Goal: Task Accomplishment & Management: Use online tool/utility

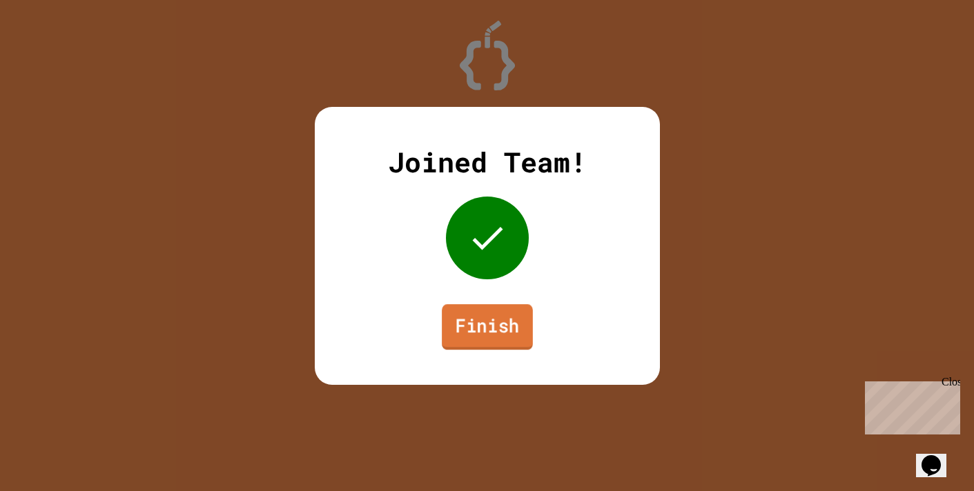
click at [494, 317] on link "Finish" at bounding box center [487, 327] width 91 height 46
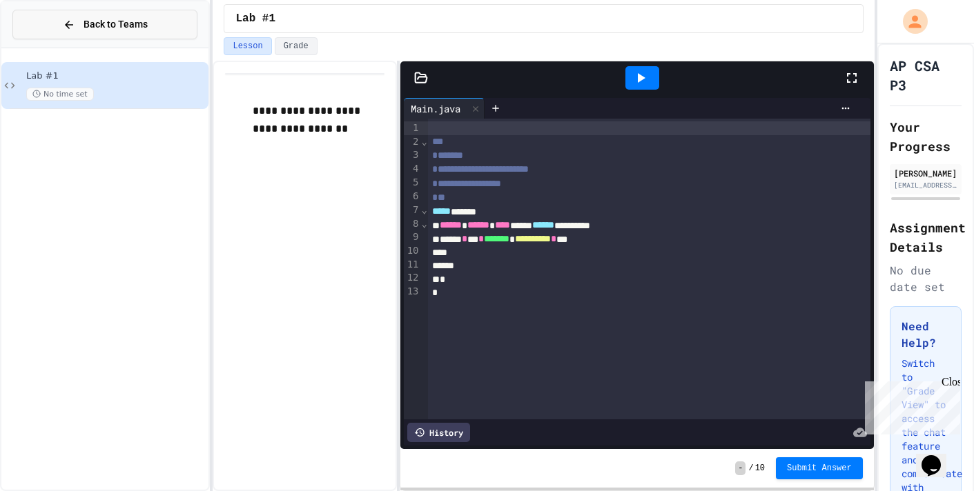
click at [134, 19] on span "Back to Teams" at bounding box center [115, 24] width 64 height 14
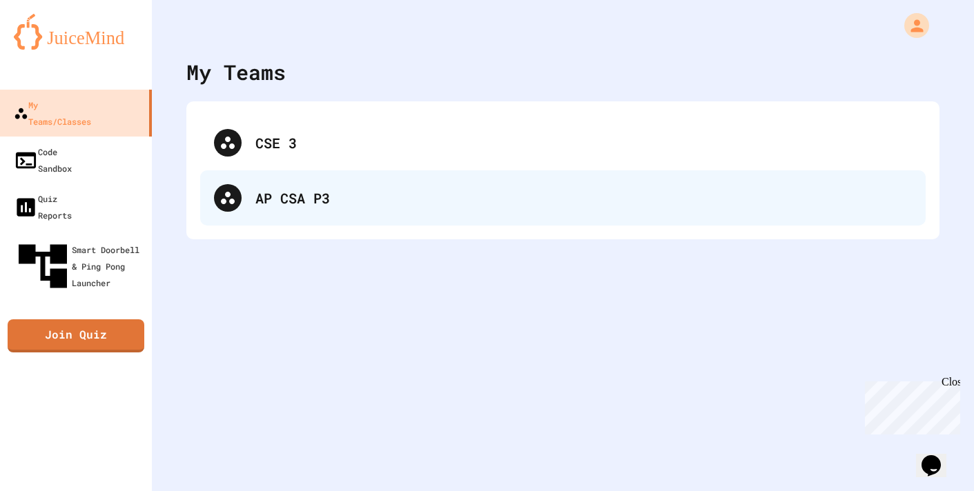
click at [328, 200] on div "AP CSA P3" at bounding box center [583, 198] width 656 height 21
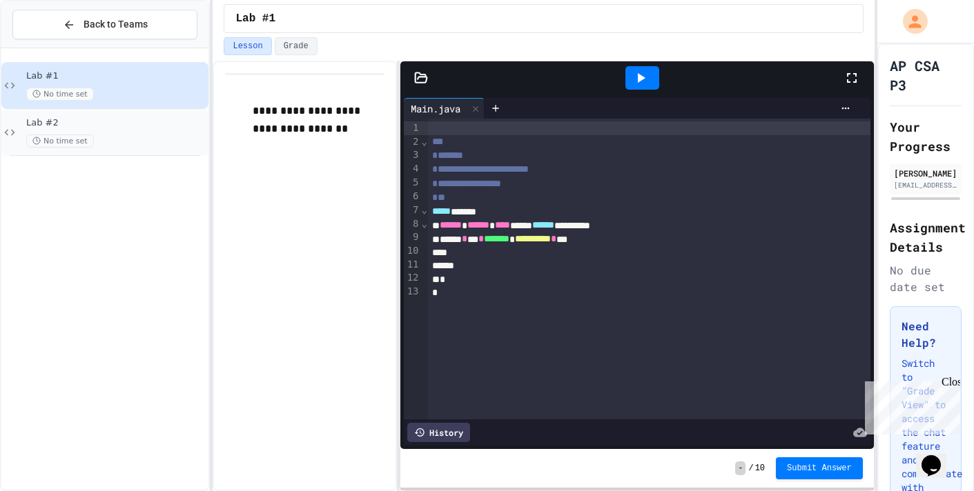
click at [30, 141] on span "No time set" at bounding box center [60, 141] width 68 height 13
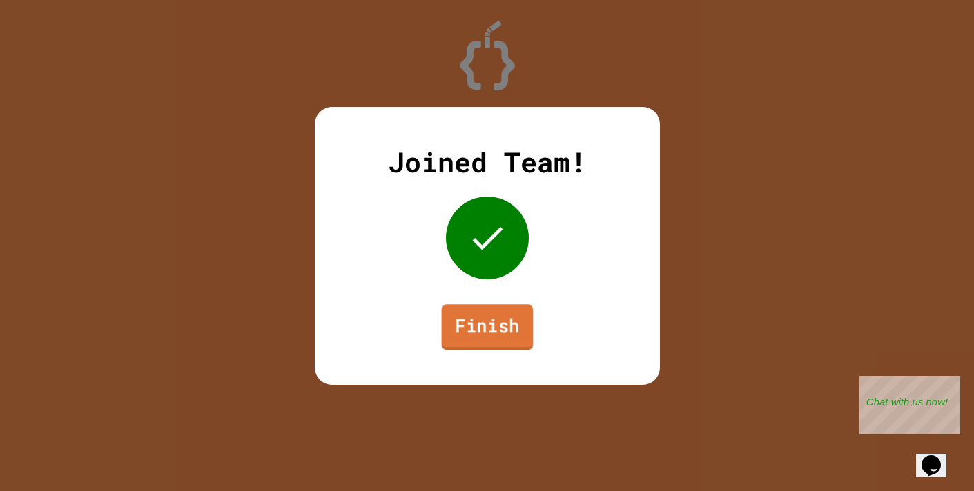
click at [490, 328] on link "Finish" at bounding box center [487, 327] width 92 height 46
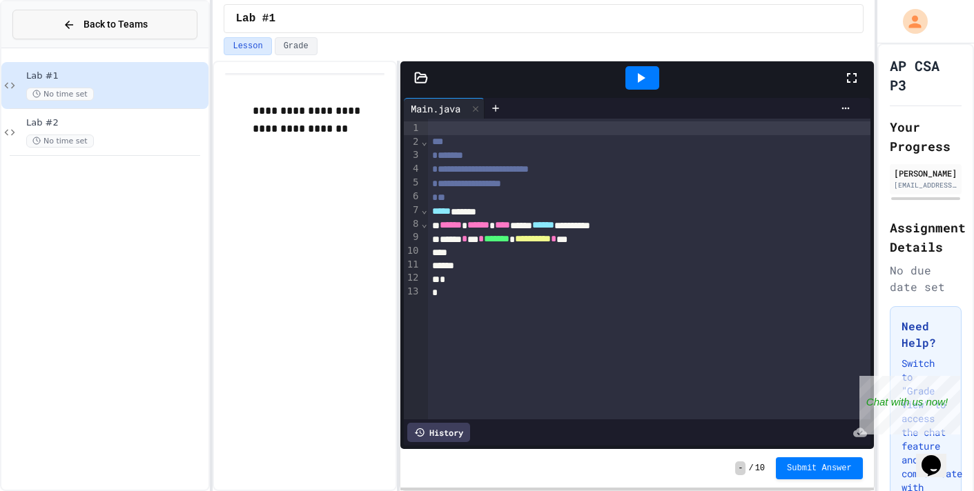
click at [127, 19] on span "Back to Teams" at bounding box center [115, 24] width 64 height 14
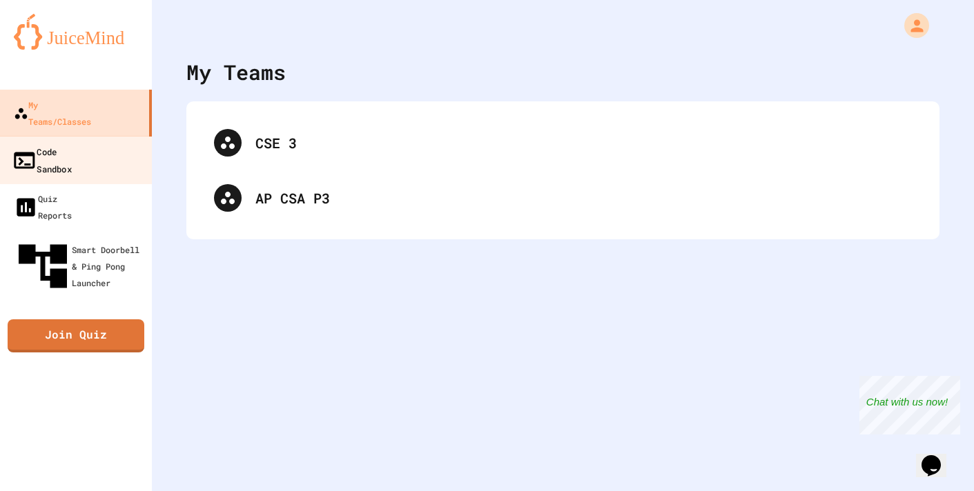
click at [148, 138] on link "Code Sandbox" at bounding box center [76, 160] width 157 height 48
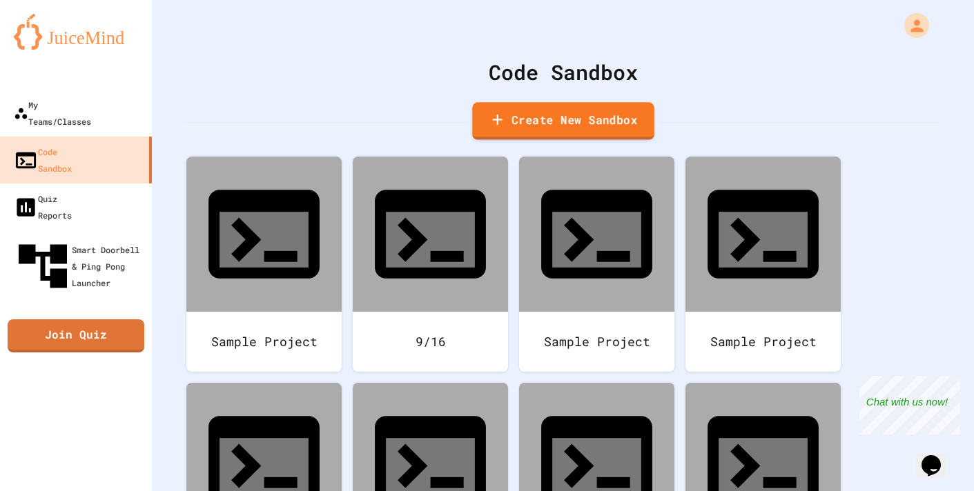
click at [566, 121] on link "Create New Sandbox" at bounding box center [563, 121] width 182 height 38
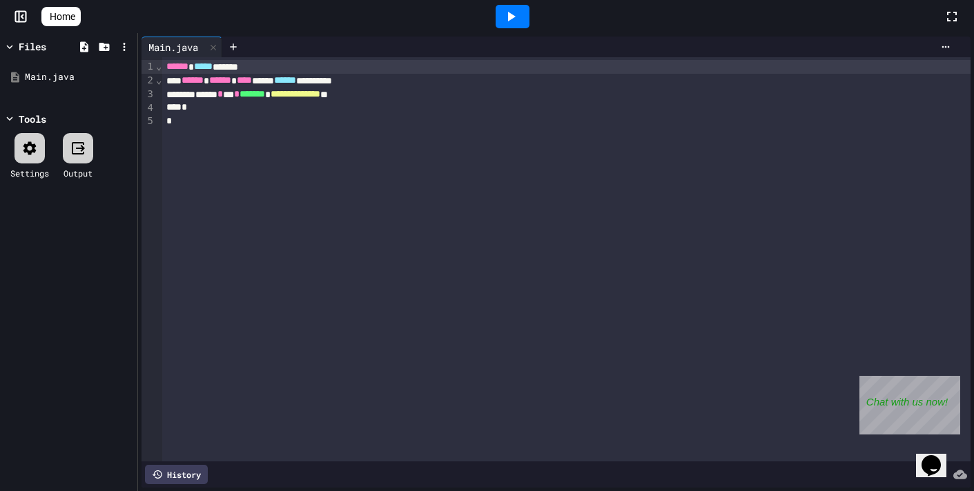
click at [425, 92] on div "**********" at bounding box center [566, 95] width 808 height 14
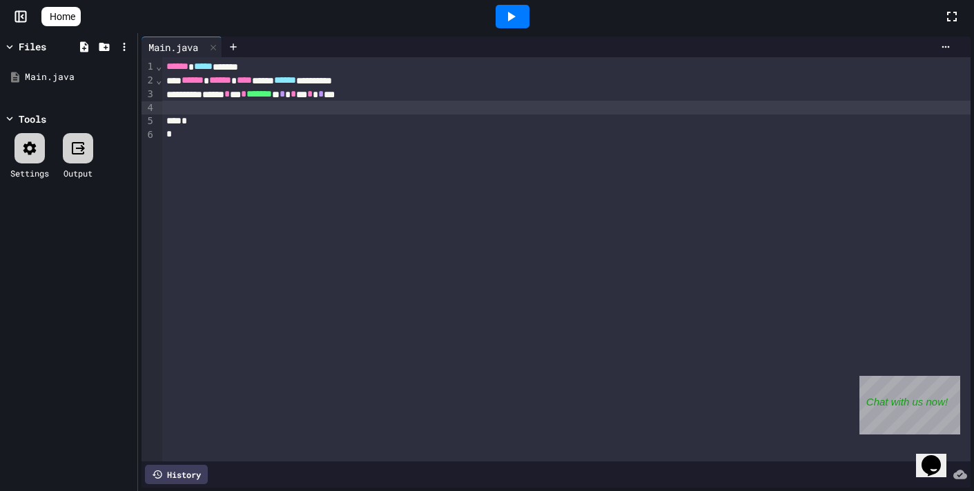
click at [508, 17] on div at bounding box center [512, 16] width 34 height 23
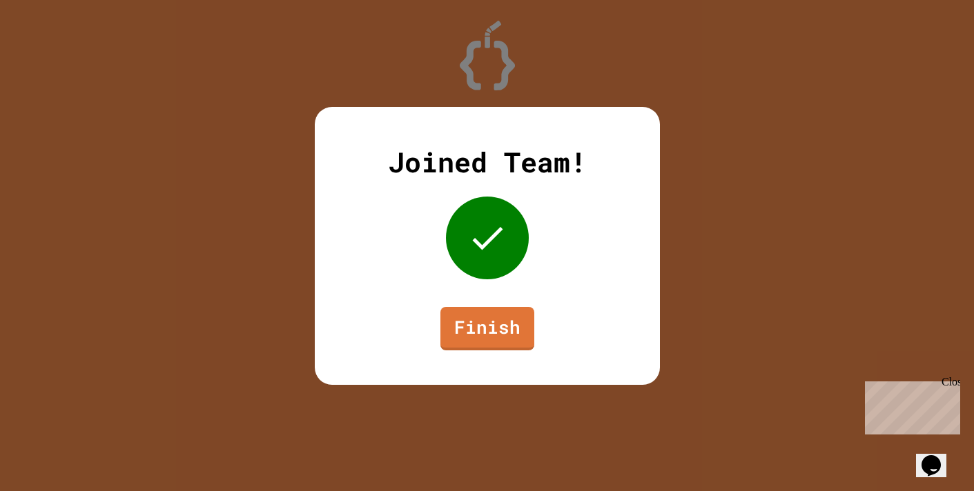
click at [520, 319] on link "Finish" at bounding box center [487, 328] width 94 height 43
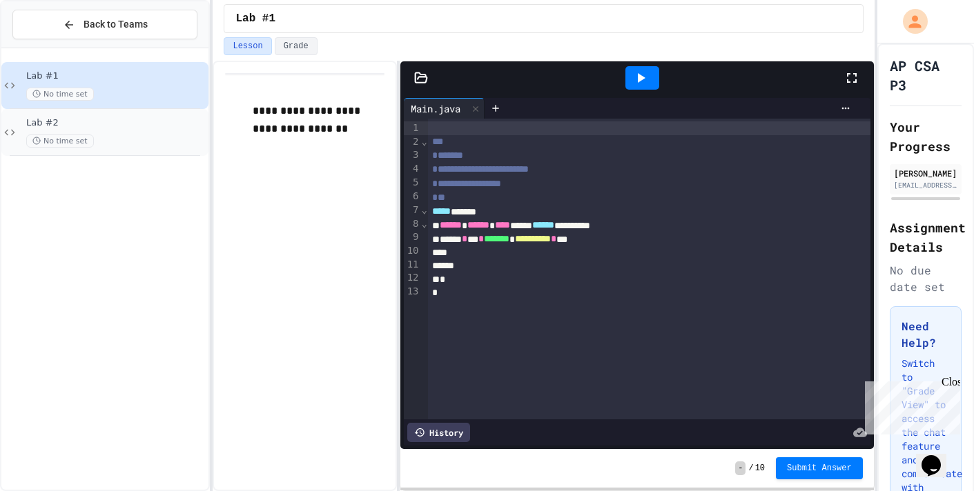
click at [139, 132] on div "Lab #2 No time set" at bounding box center [115, 132] width 179 height 30
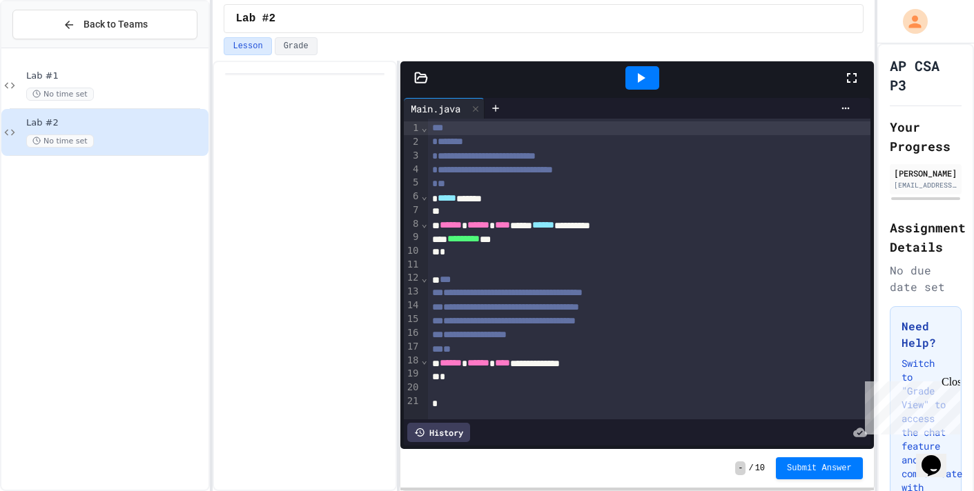
click at [636, 157] on div "**********" at bounding box center [649, 157] width 442 height 14
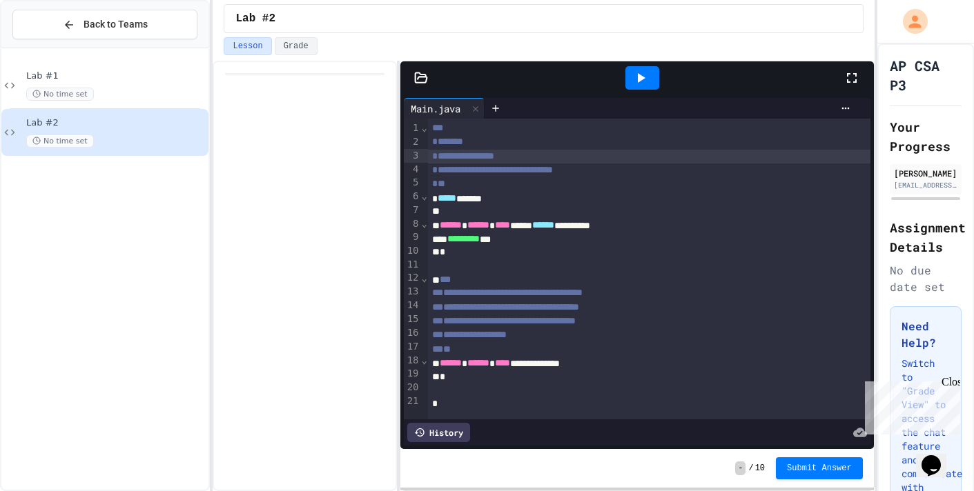
click at [662, 170] on div "**********" at bounding box center [649, 171] width 442 height 14
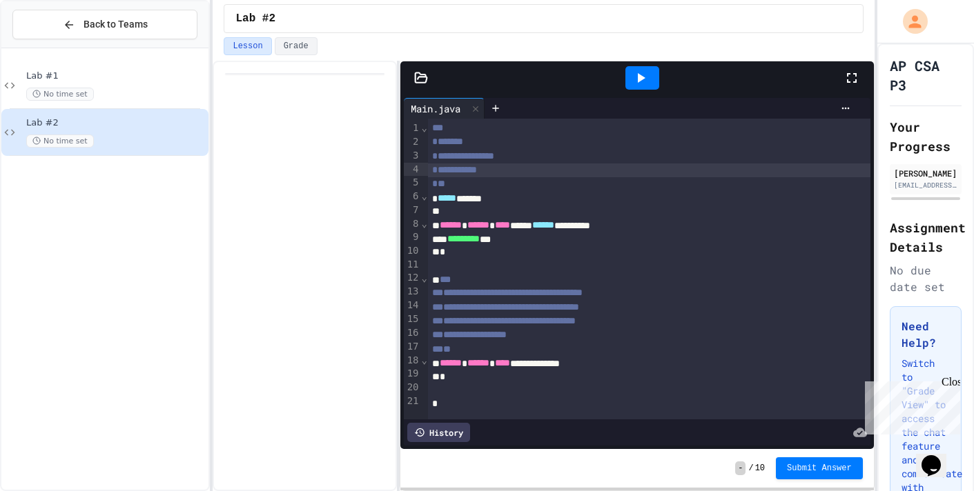
click at [648, 75] on icon at bounding box center [640, 78] width 17 height 17
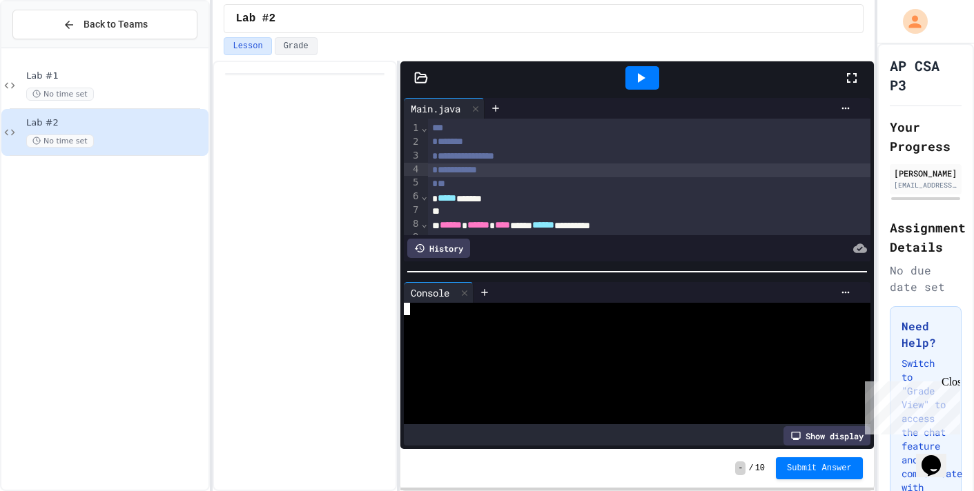
click at [462, 308] on div at bounding box center [630, 309] width 453 height 12
click at [467, 291] on icon at bounding box center [465, 293] width 6 height 6
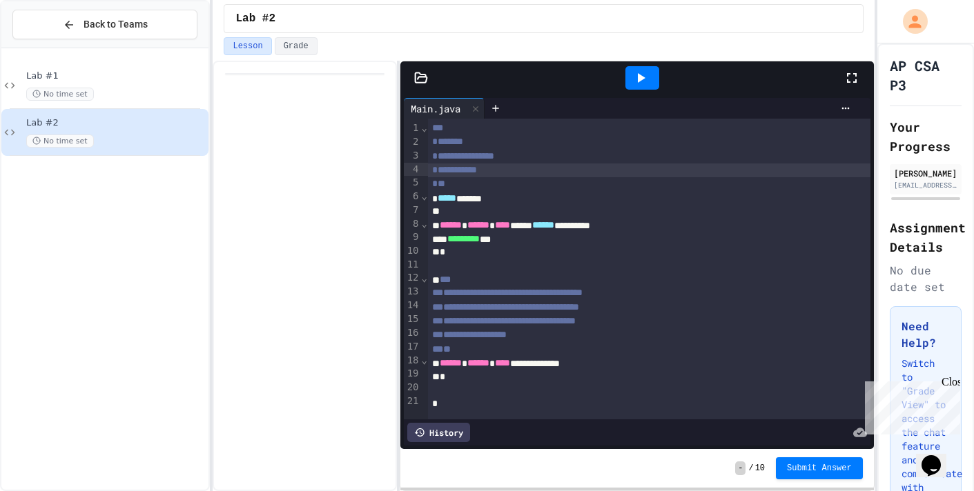
click at [400, 74] on div at bounding box center [420, 78] width 41 height 14
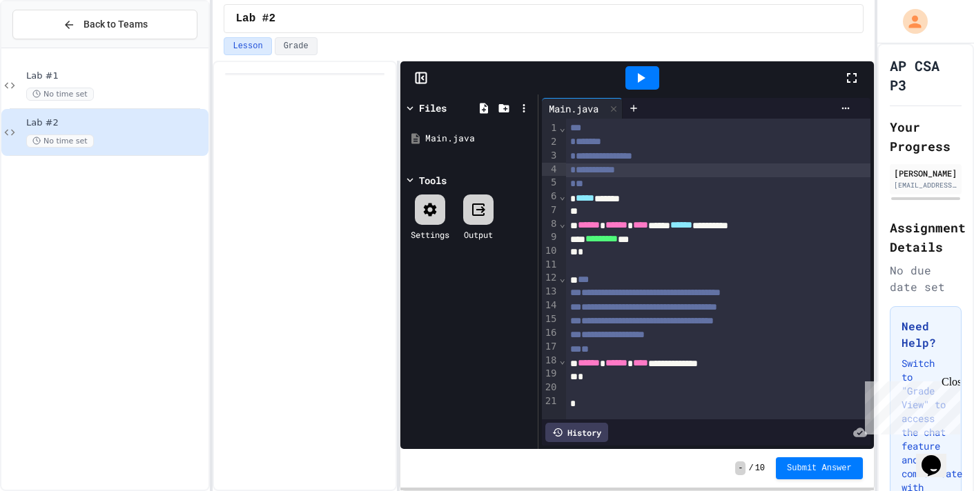
click at [417, 74] on icon at bounding box center [421, 78] width 14 height 14
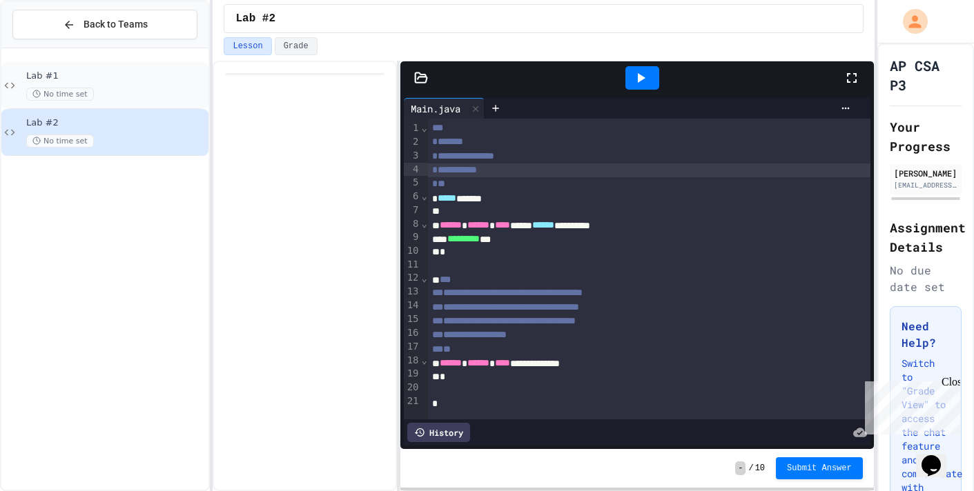
click at [132, 90] on div "No time set" at bounding box center [115, 94] width 179 height 13
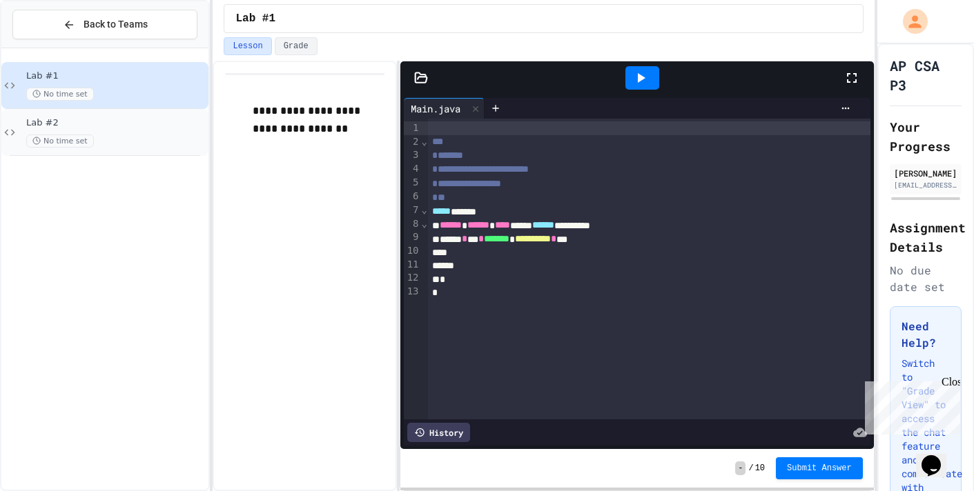
click at [147, 118] on span "Lab #2" at bounding box center [115, 123] width 179 height 12
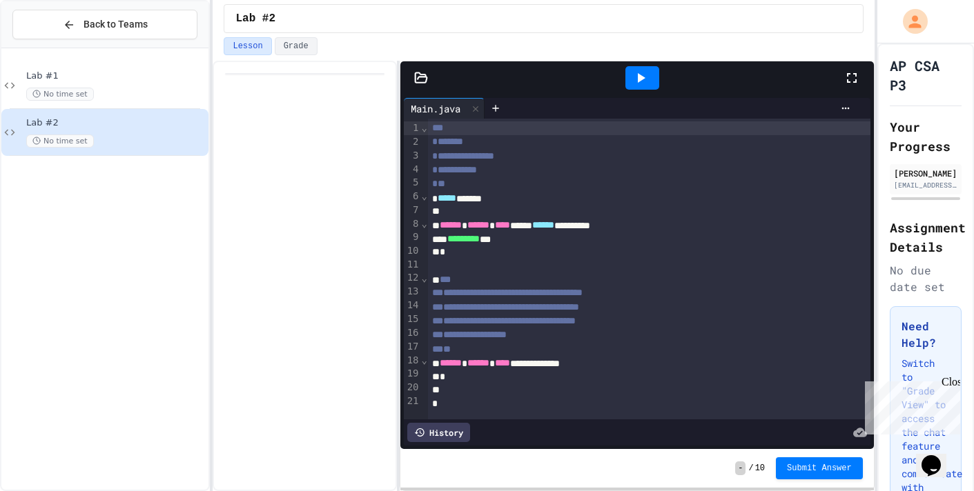
click at [513, 235] on div "********* ***" at bounding box center [649, 240] width 442 height 14
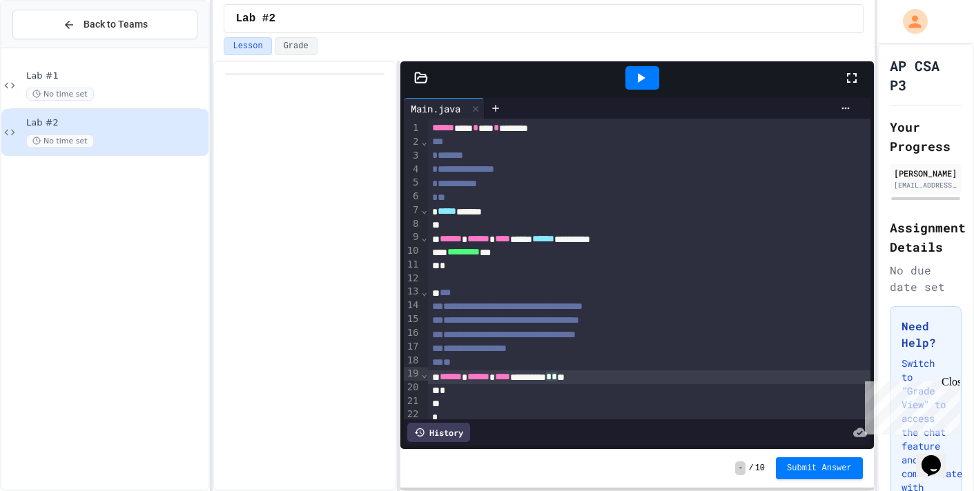
click at [612, 378] on div "****** ****** **** ********* * * *" at bounding box center [649, 378] width 442 height 14
click at [639, 371] on div "**********" at bounding box center [649, 378] width 442 height 14
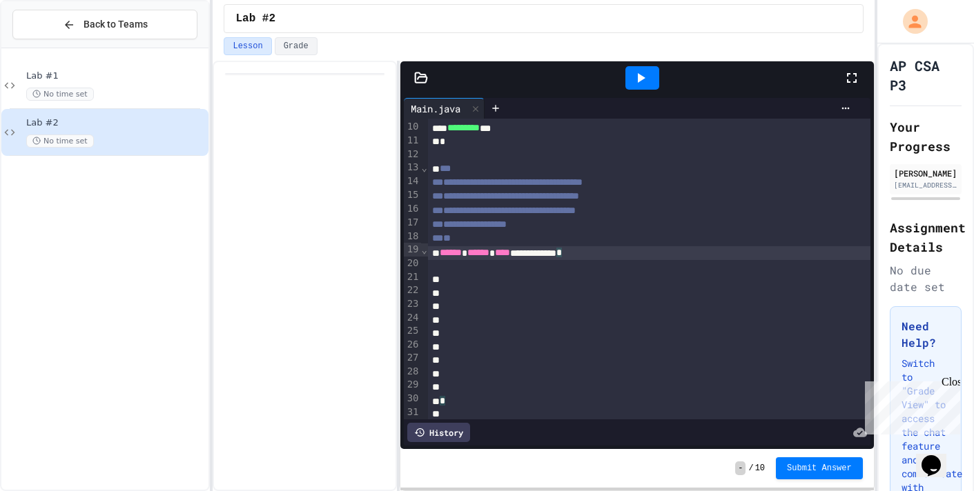
scroll to position [130, 0]
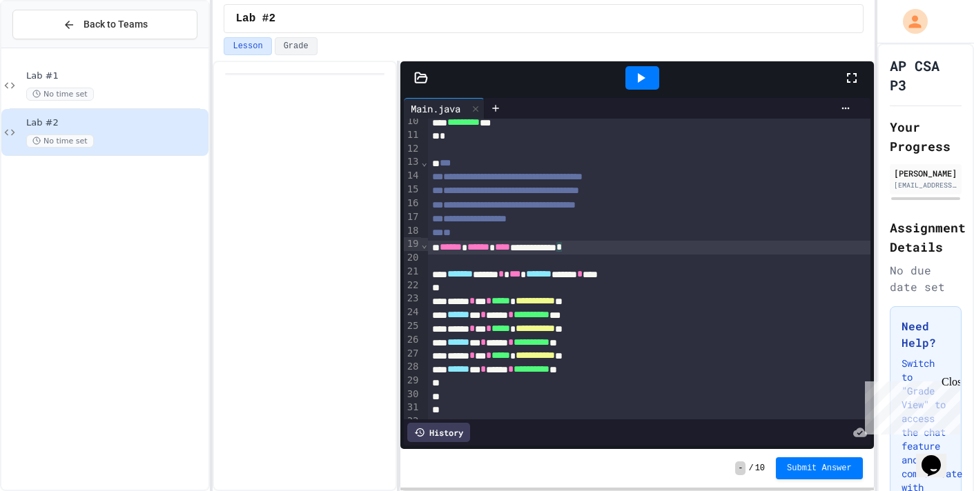
click at [646, 75] on icon at bounding box center [640, 78] width 17 height 17
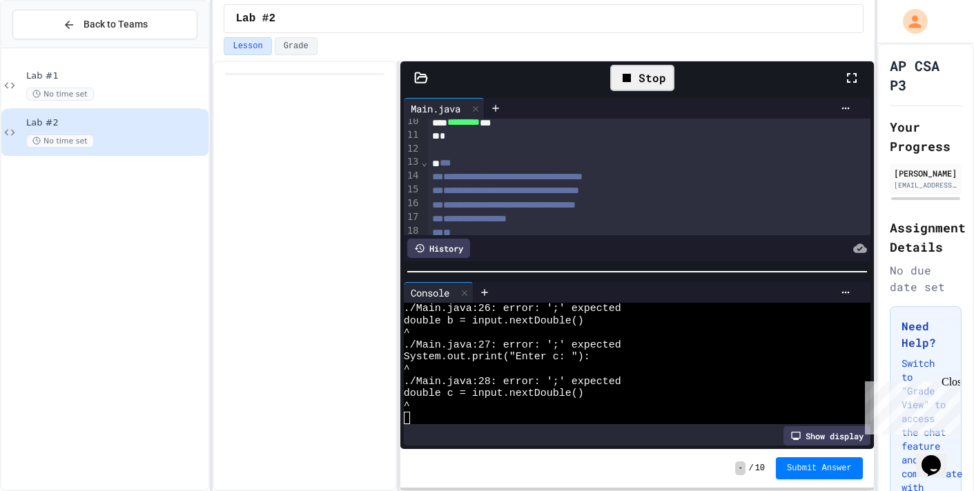
scroll to position [48, 0]
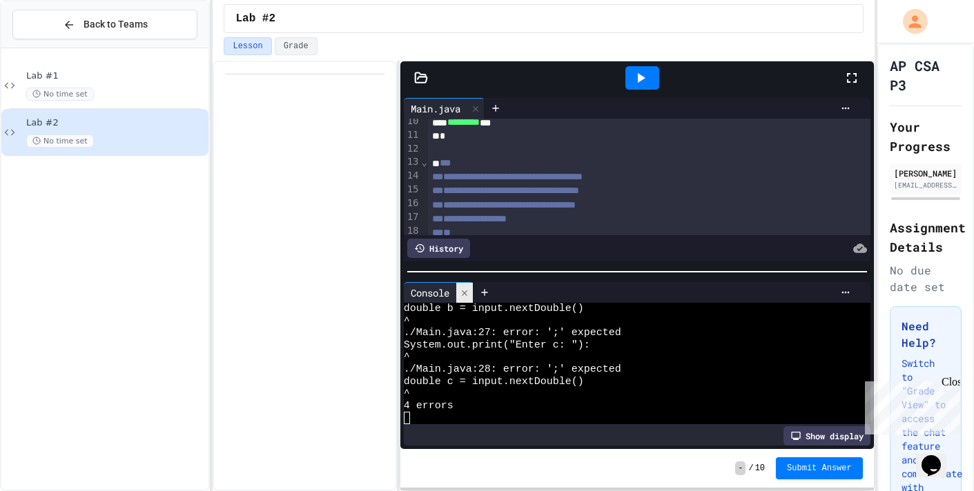
click at [465, 288] on icon at bounding box center [465, 293] width 10 height 10
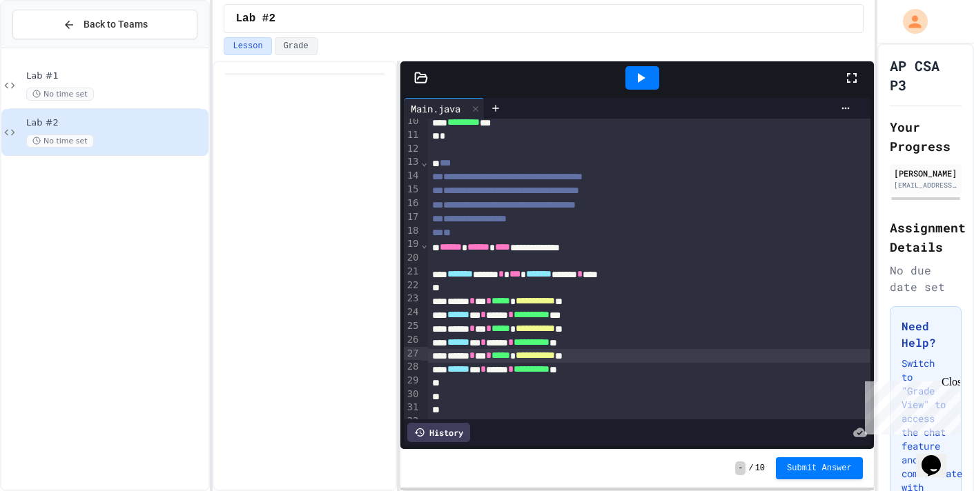
click at [634, 349] on div "**********" at bounding box center [649, 356] width 442 height 14
click at [627, 322] on div "**********" at bounding box center [649, 329] width 442 height 14
click at [628, 78] on div at bounding box center [642, 77] width 34 height 23
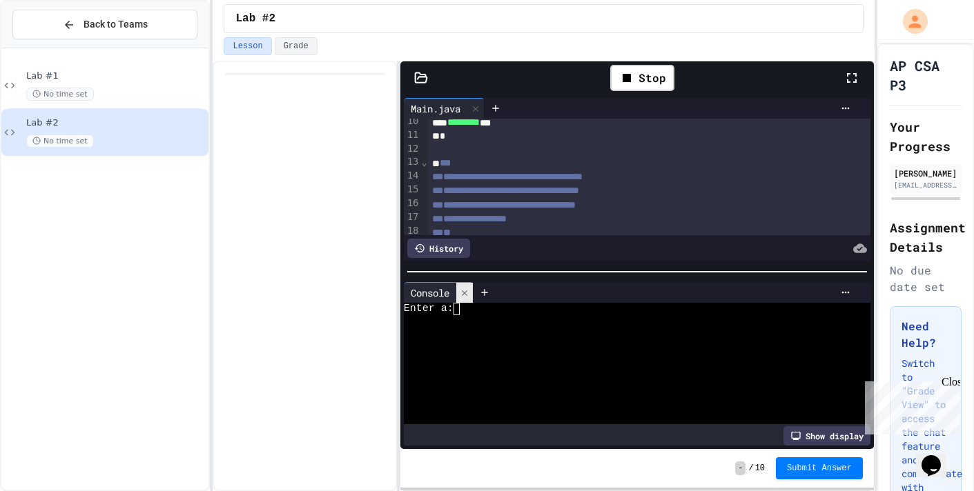
click at [464, 296] on icon at bounding box center [465, 293] width 10 height 10
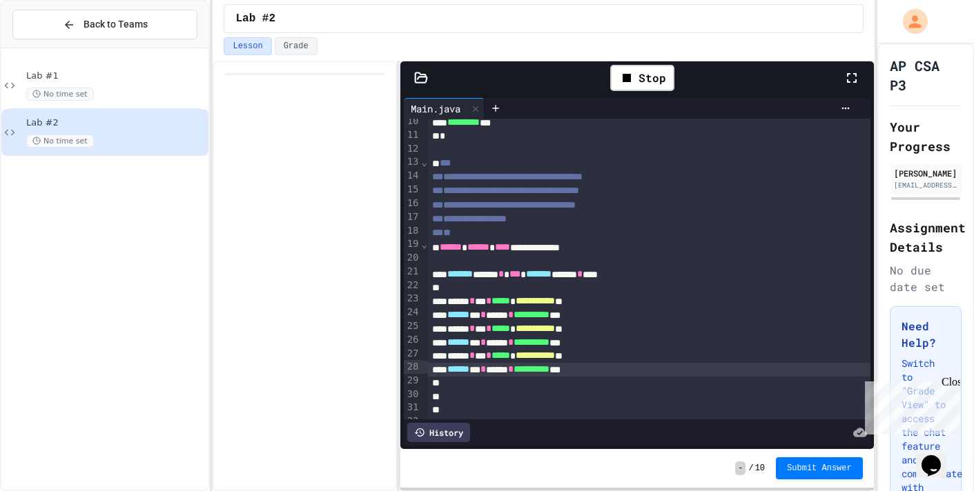
click at [555, 299] on span "**********" at bounding box center [534, 301] width 39 height 10
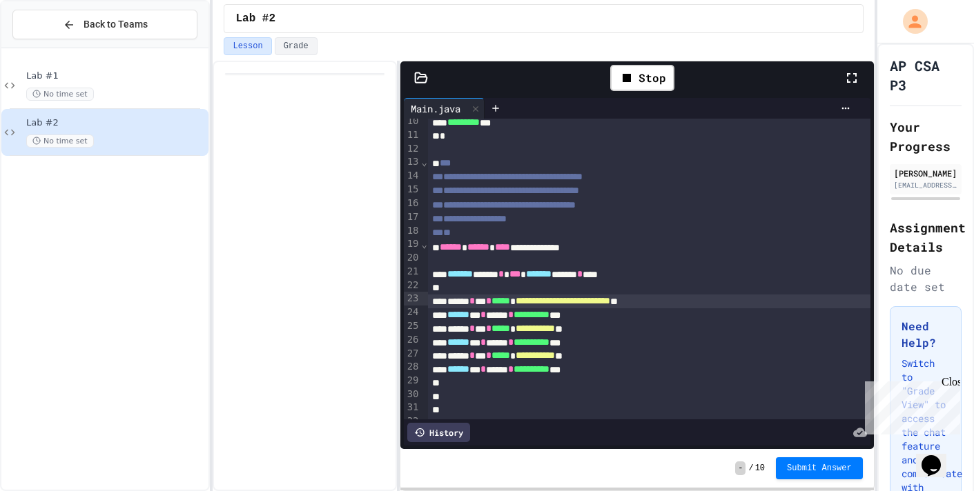
click at [555, 324] on span "**********" at bounding box center [534, 329] width 39 height 10
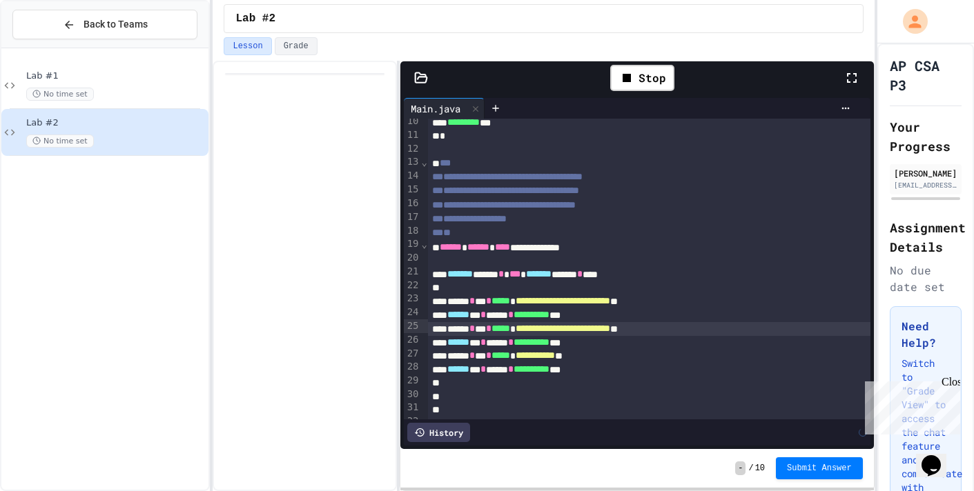
click at [555, 354] on span "**********" at bounding box center [534, 356] width 39 height 10
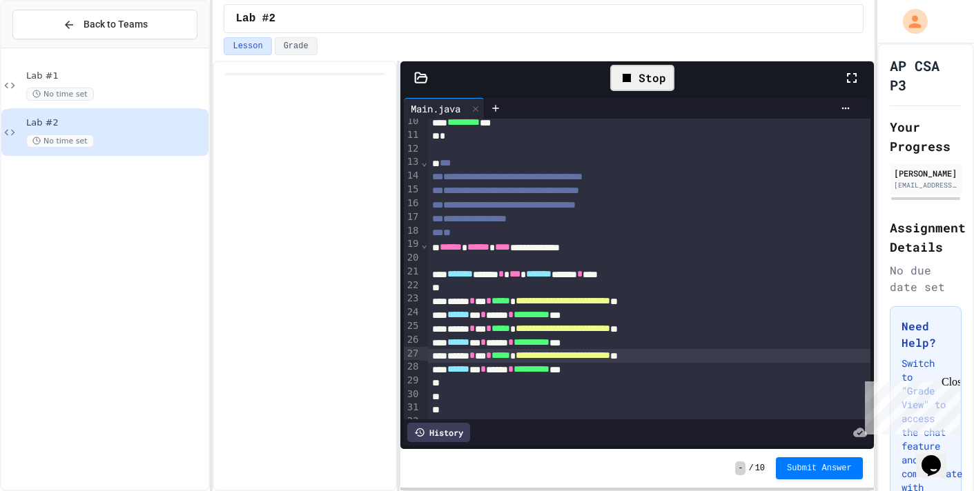
click at [644, 73] on div "Stop" at bounding box center [642, 78] width 64 height 26
click at [644, 73] on icon at bounding box center [640, 78] width 17 height 17
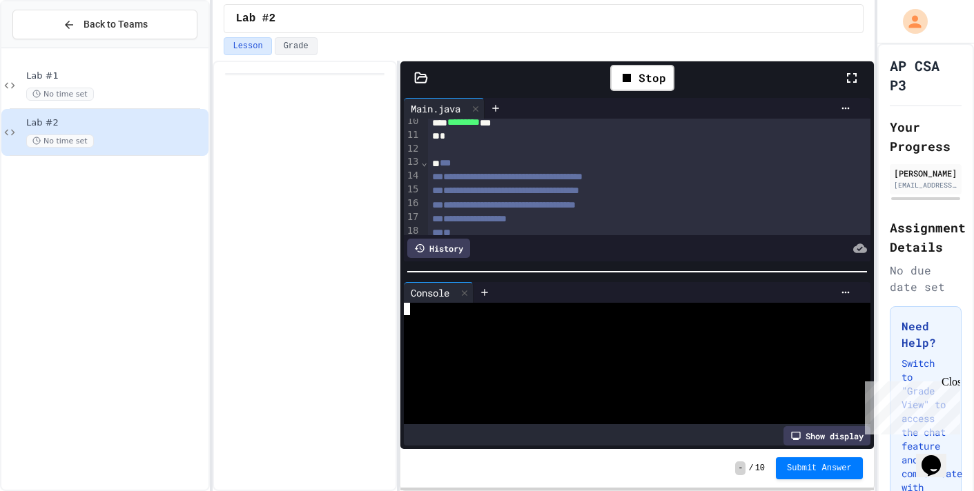
click at [533, 305] on div at bounding box center [630, 309] width 453 height 12
click at [573, 308] on div "Enter an interger for a:" at bounding box center [630, 309] width 453 height 12
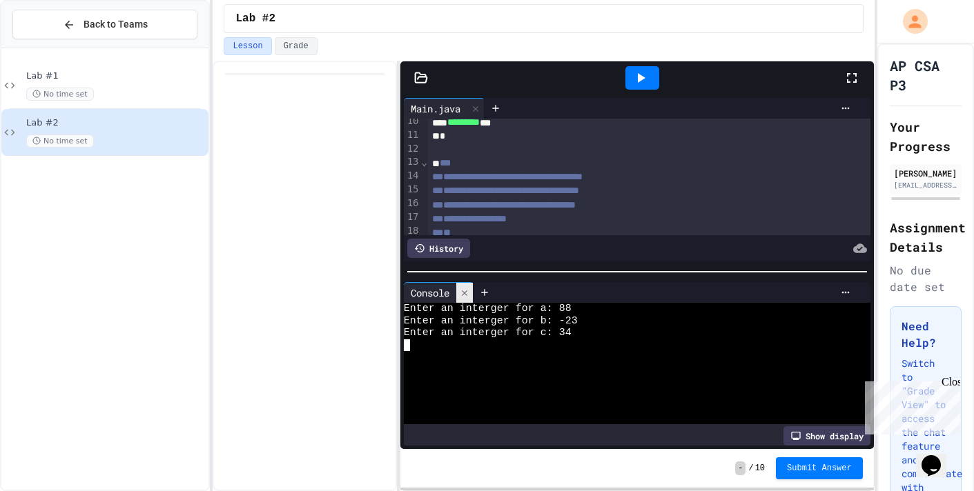
click at [463, 297] on div at bounding box center [464, 293] width 17 height 20
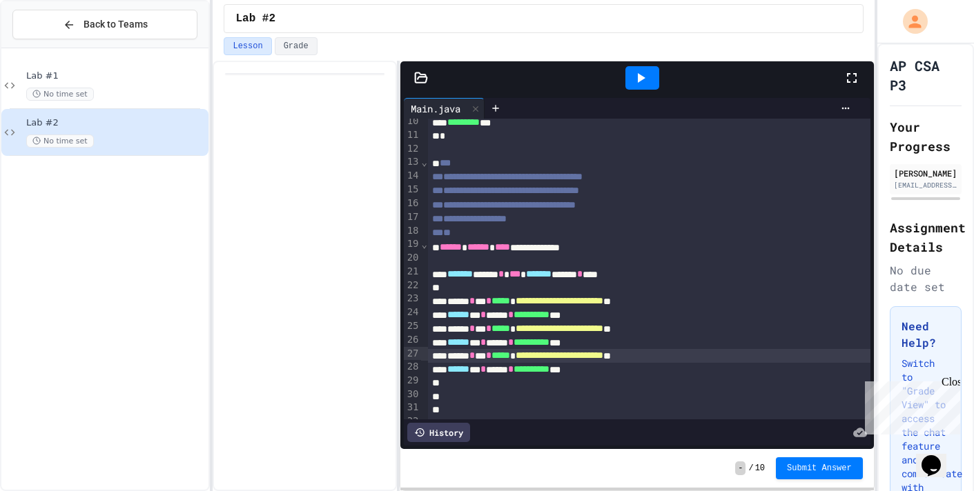
click at [655, 77] on div at bounding box center [642, 77] width 34 height 23
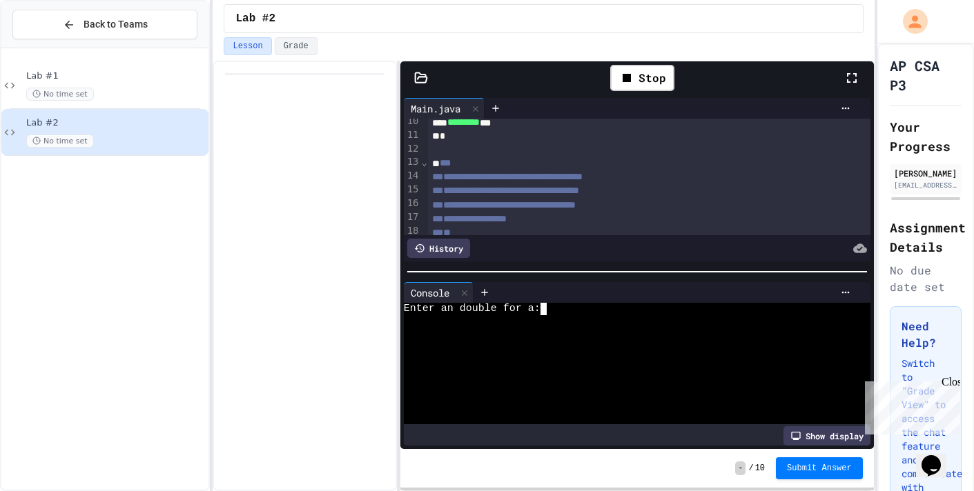
click at [559, 308] on div "Enter an double for a:" at bounding box center [630, 309] width 453 height 12
click at [467, 293] on icon at bounding box center [465, 293] width 10 height 10
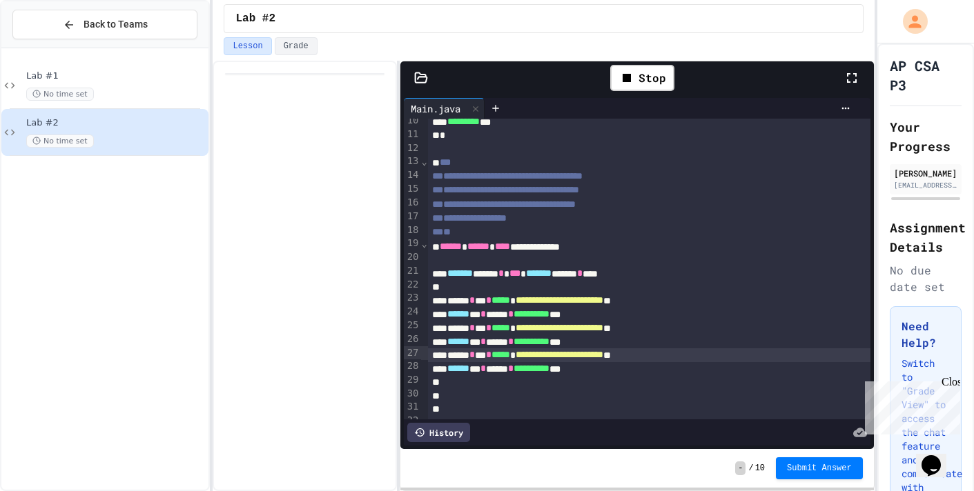
scroll to position [132, 0]
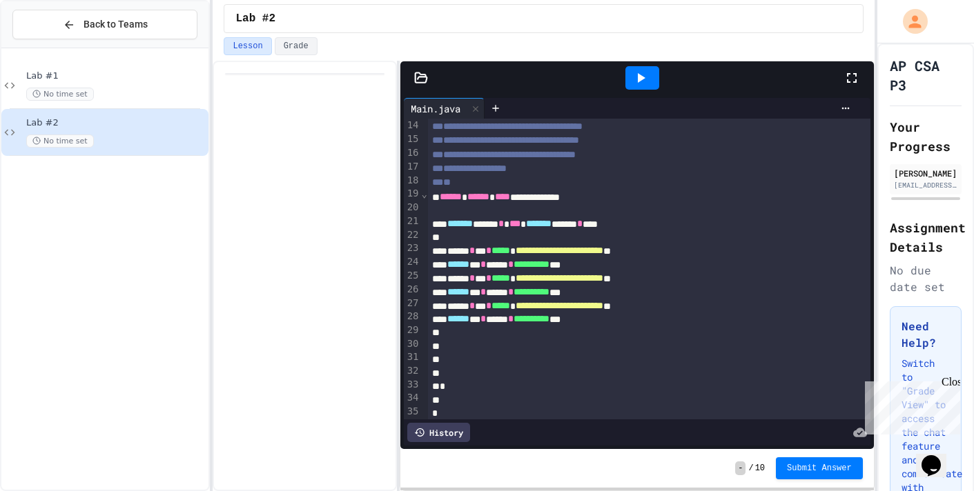
scroll to position [248, 0]
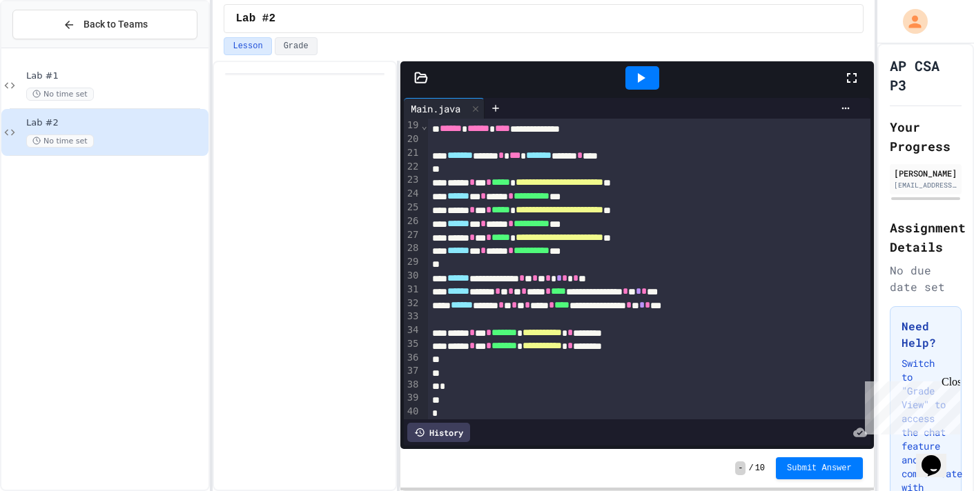
click at [634, 63] on div at bounding box center [642, 77] width 48 height 37
click at [636, 80] on icon at bounding box center [640, 78] width 17 height 17
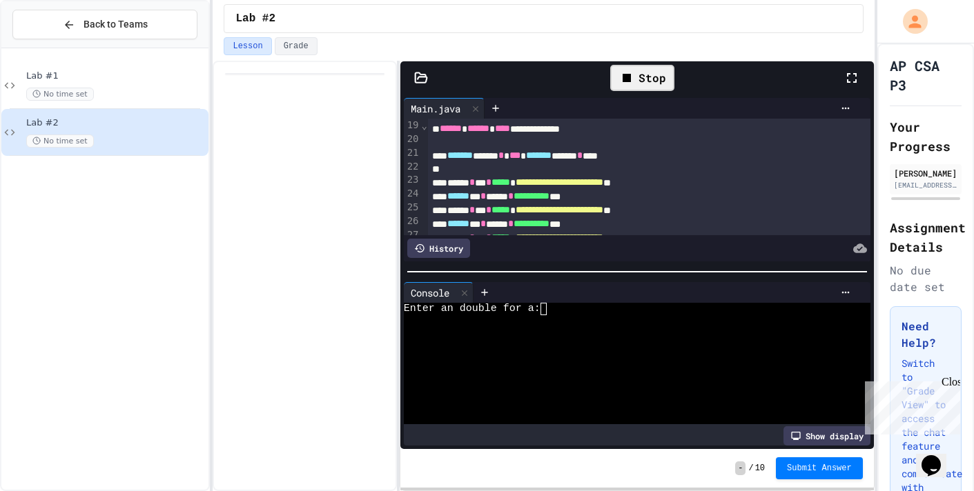
click at [618, 306] on div "Enter an double for a:" at bounding box center [630, 309] width 453 height 12
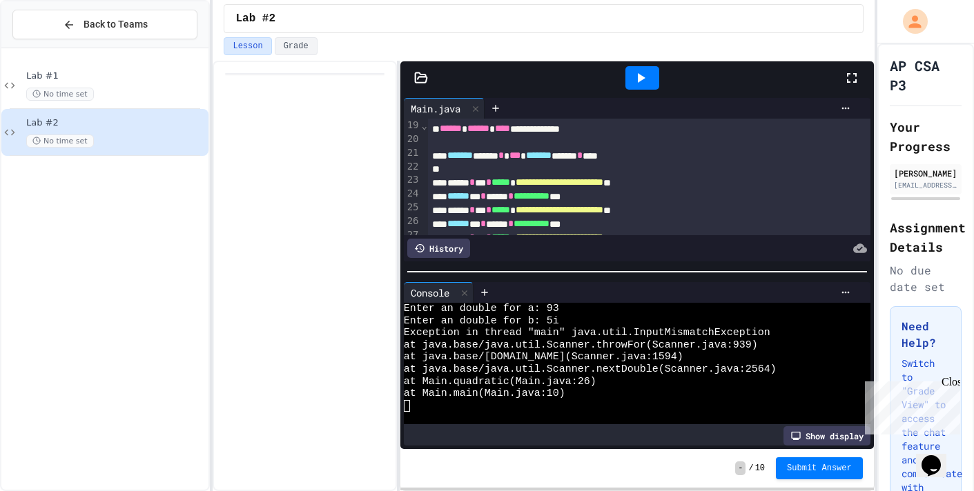
click at [641, 79] on icon at bounding box center [642, 78] width 8 height 10
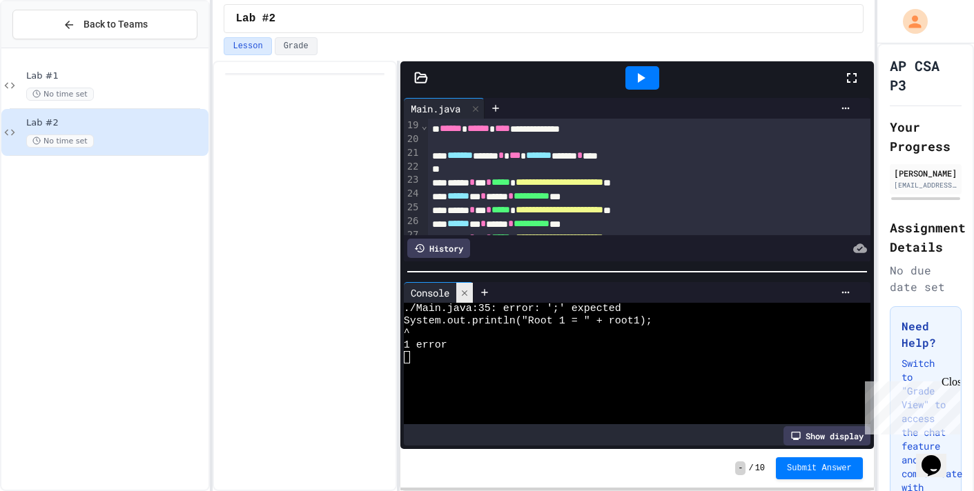
click at [463, 293] on icon at bounding box center [465, 293] width 10 height 10
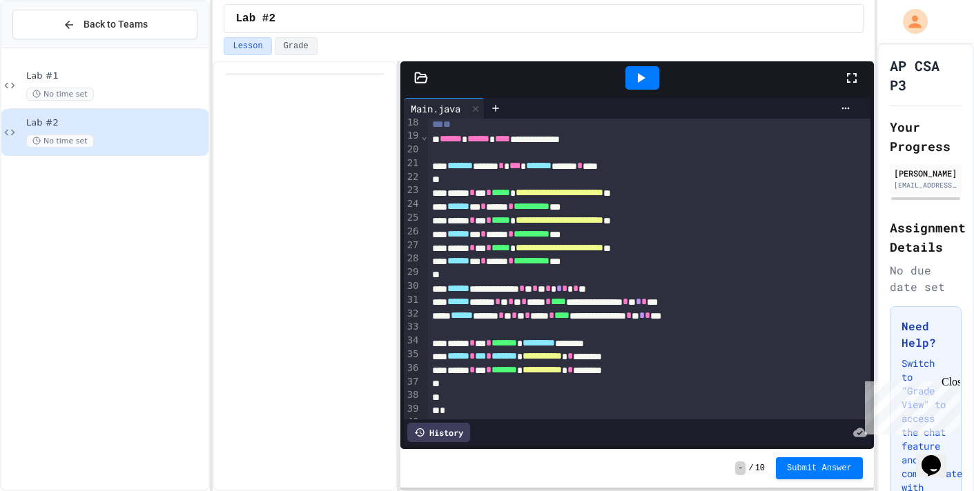
scroll to position [239, 0]
click at [638, 100] on div at bounding box center [670, 108] width 372 height 21
click at [644, 71] on icon at bounding box center [640, 78] width 17 height 17
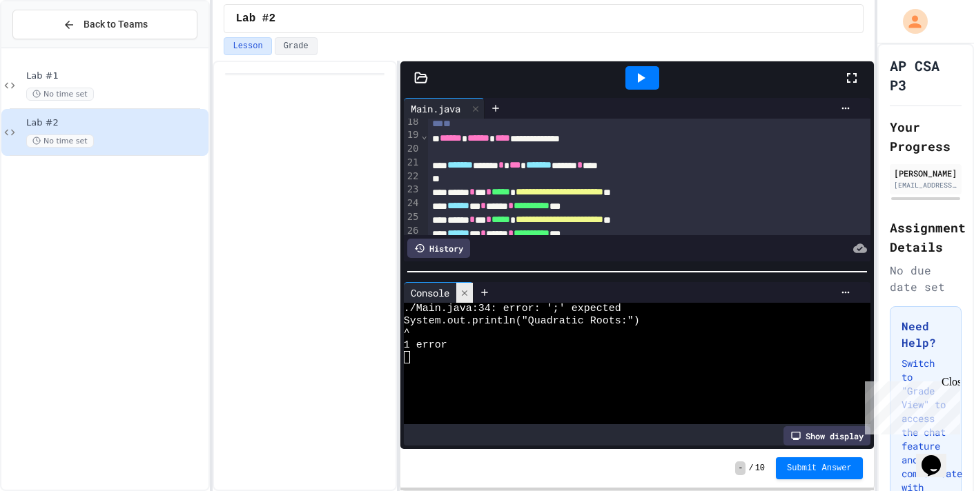
click at [465, 293] on icon at bounding box center [465, 293] width 6 height 6
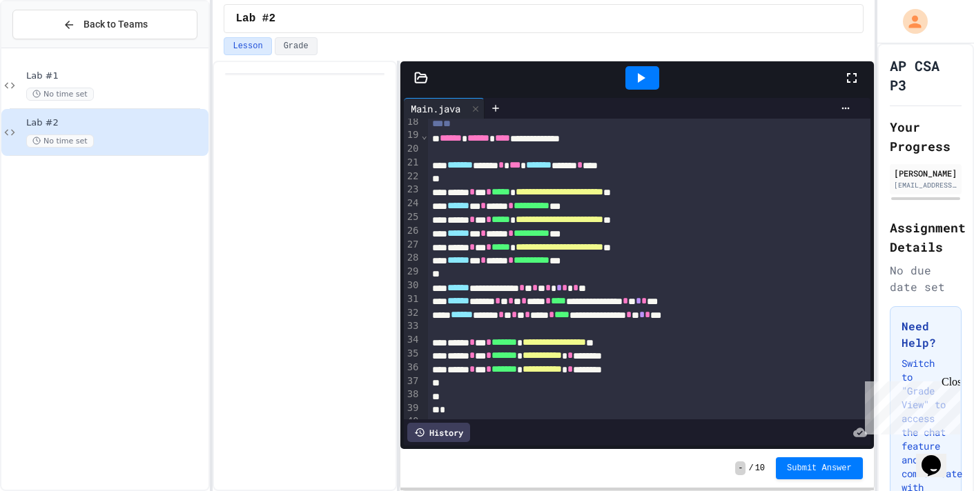
click at [640, 67] on div at bounding box center [642, 77] width 34 height 23
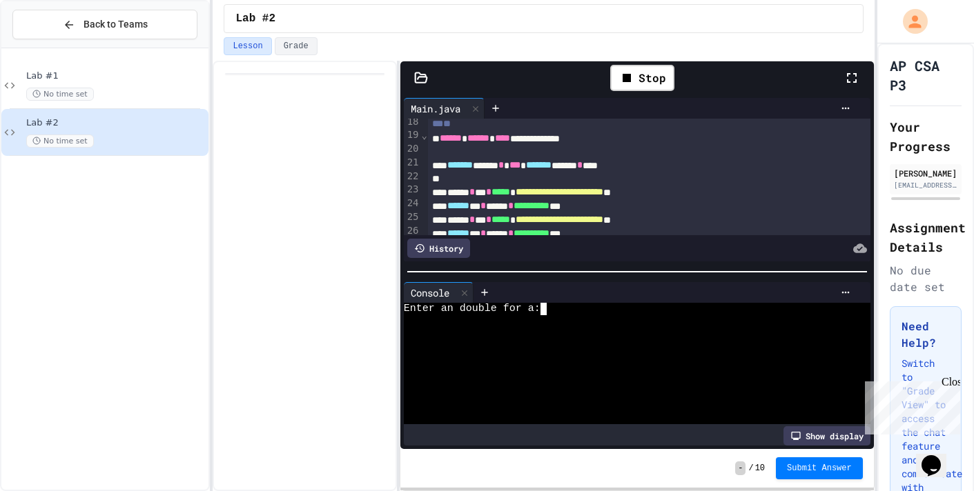
click at [602, 321] on div at bounding box center [630, 321] width 453 height 12
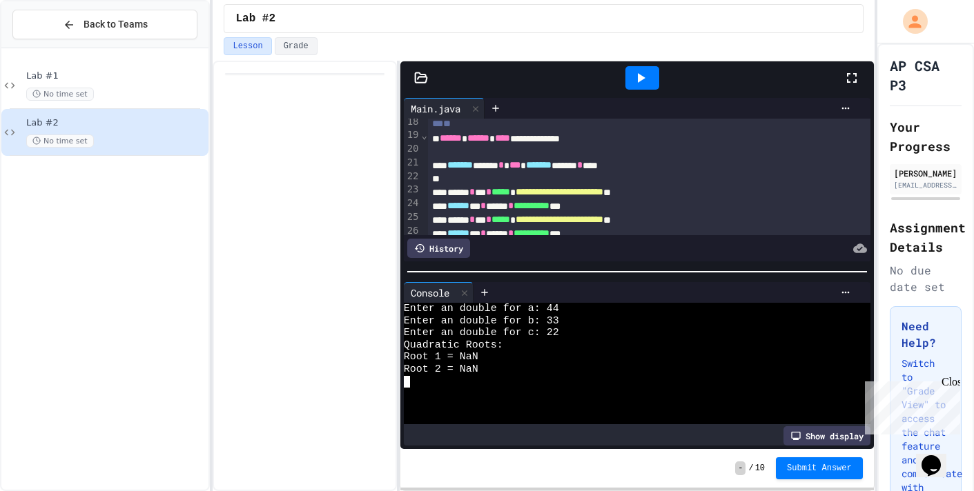
click at [641, 78] on icon at bounding box center [642, 78] width 8 height 10
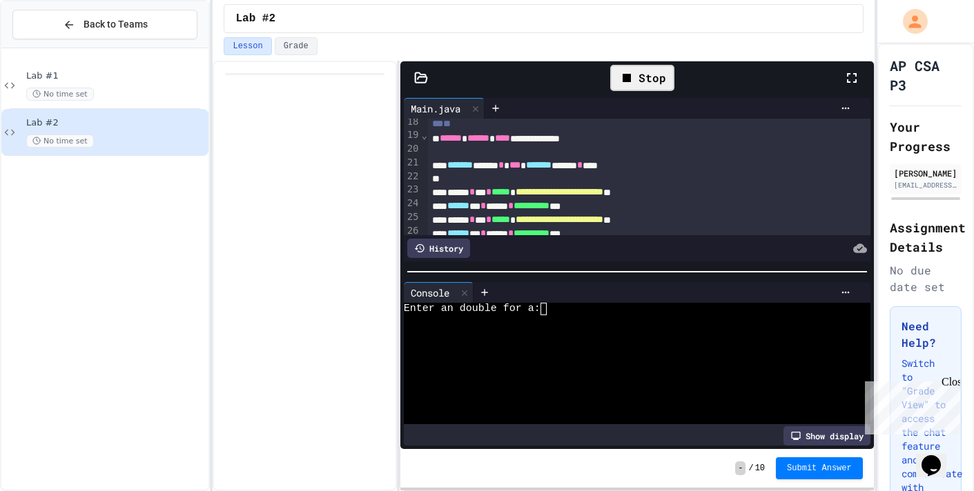
click at [697, 324] on div at bounding box center [630, 321] width 453 height 12
click at [6, 418] on div "Lab #1 No time set Lab #2 No time set" at bounding box center [104, 270] width 207 height 432
click at [624, 348] on div at bounding box center [630, 345] width 453 height 12
click at [622, 327] on div at bounding box center [630, 333] width 453 height 12
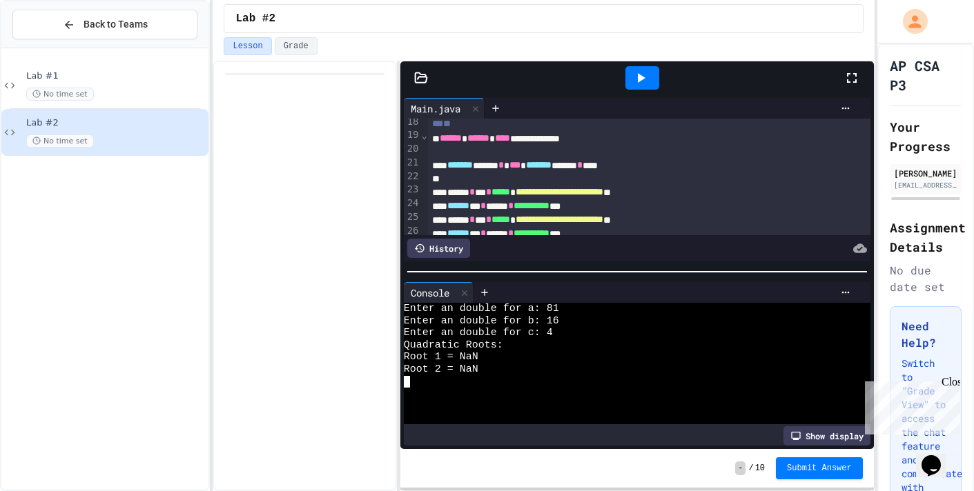
click at [642, 87] on div at bounding box center [642, 77] width 34 height 23
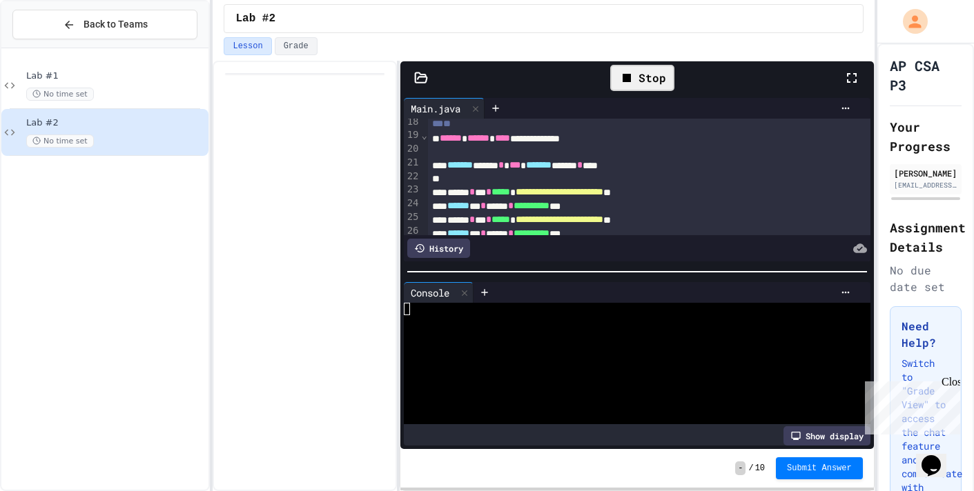
click at [647, 73] on div "Stop" at bounding box center [642, 78] width 64 height 26
click at [647, 85] on icon at bounding box center [640, 78] width 17 height 17
click at [722, 311] on div "Enter an double for a:" at bounding box center [630, 309] width 453 height 12
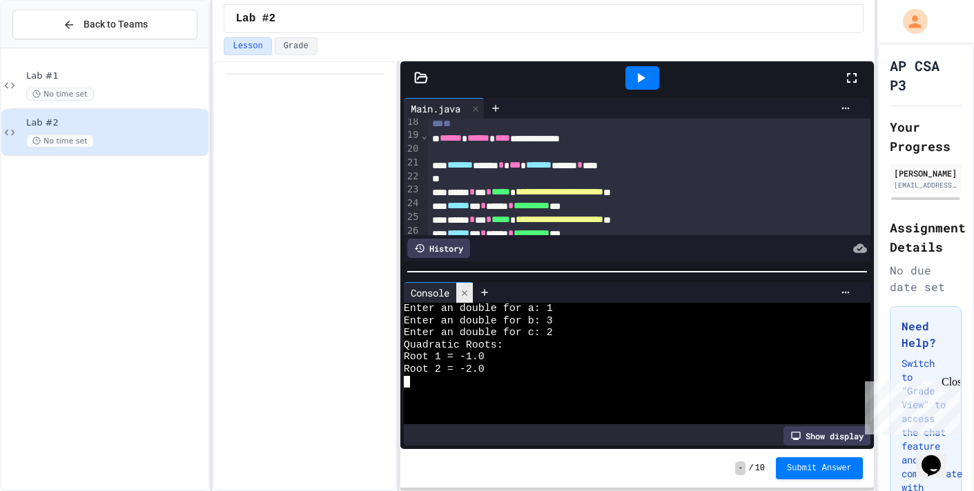
click at [465, 288] on icon at bounding box center [465, 293] width 10 height 10
